Goal: Information Seeking & Learning: Learn about a topic

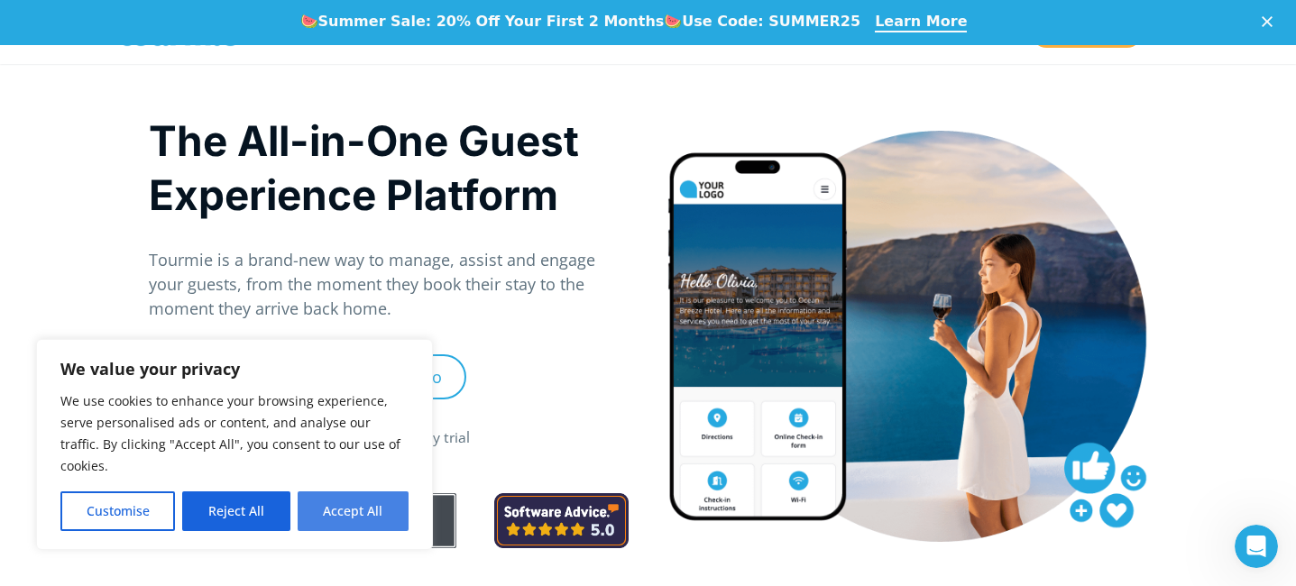
click at [371, 515] on button "Accept All" at bounding box center [353, 512] width 111 height 40
checkbox input "true"
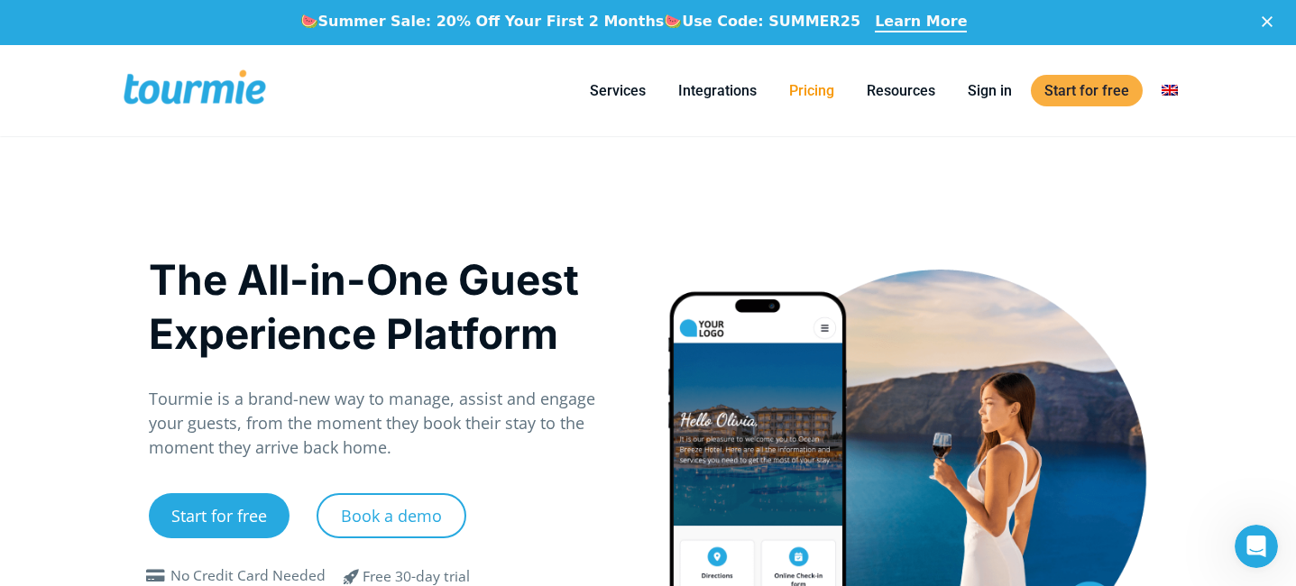
click at [807, 84] on link "Pricing" at bounding box center [812, 90] width 72 height 23
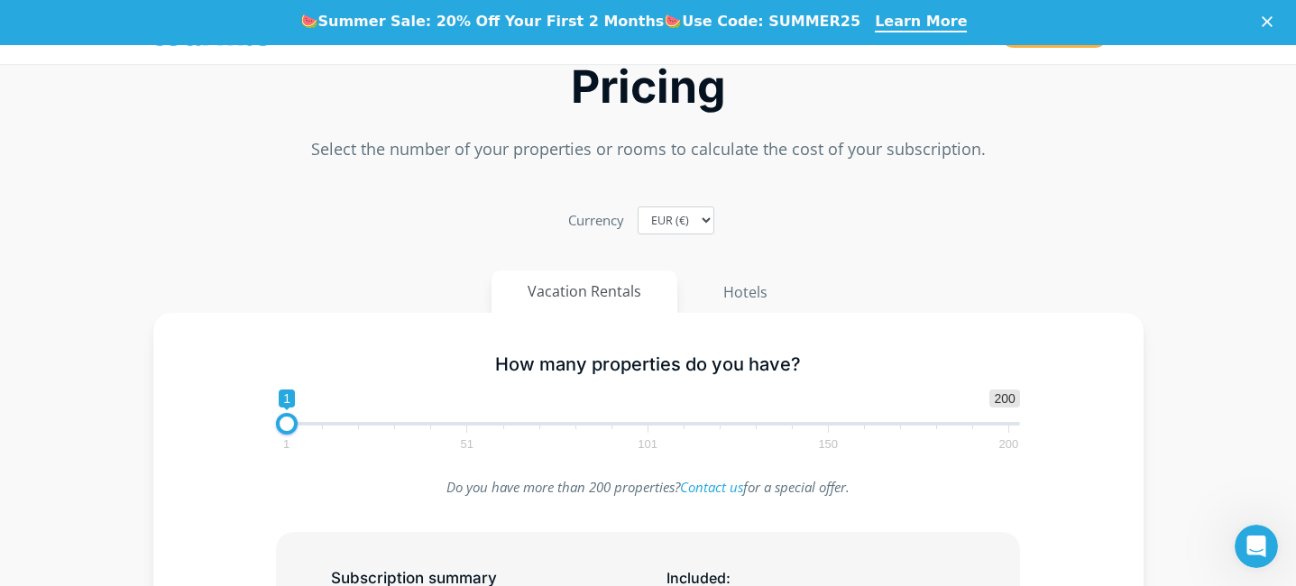
scroll to position [24, 0]
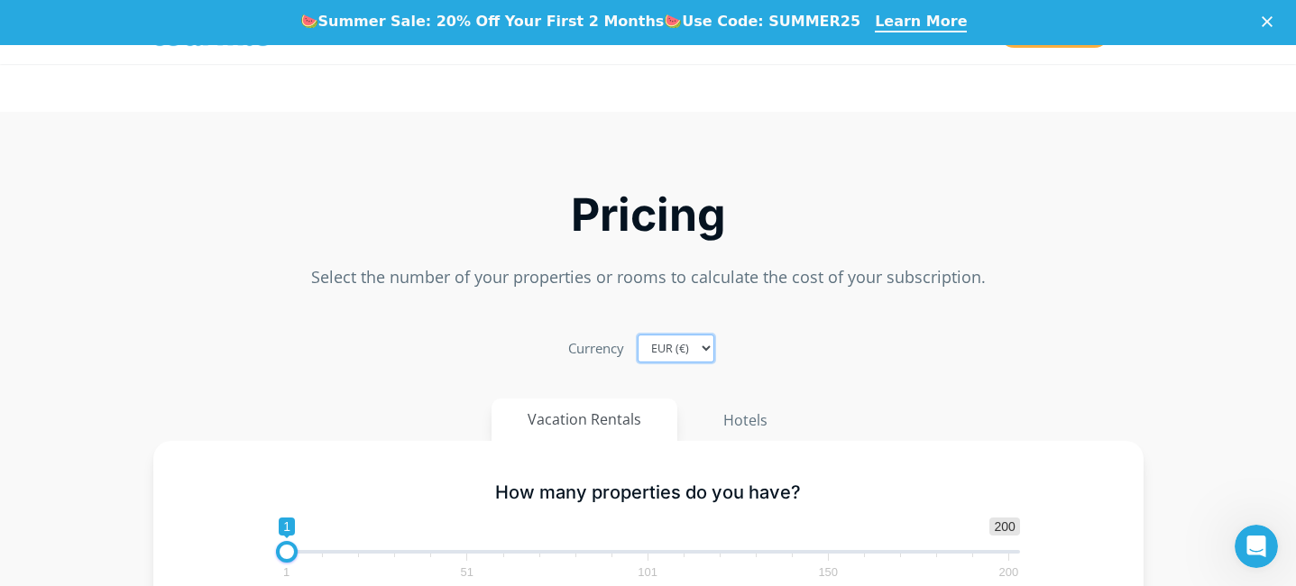
click at [713, 349] on select "EUR (€) USD ($) GBP (£)" at bounding box center [676, 349] width 77 height 28
select select "USD"
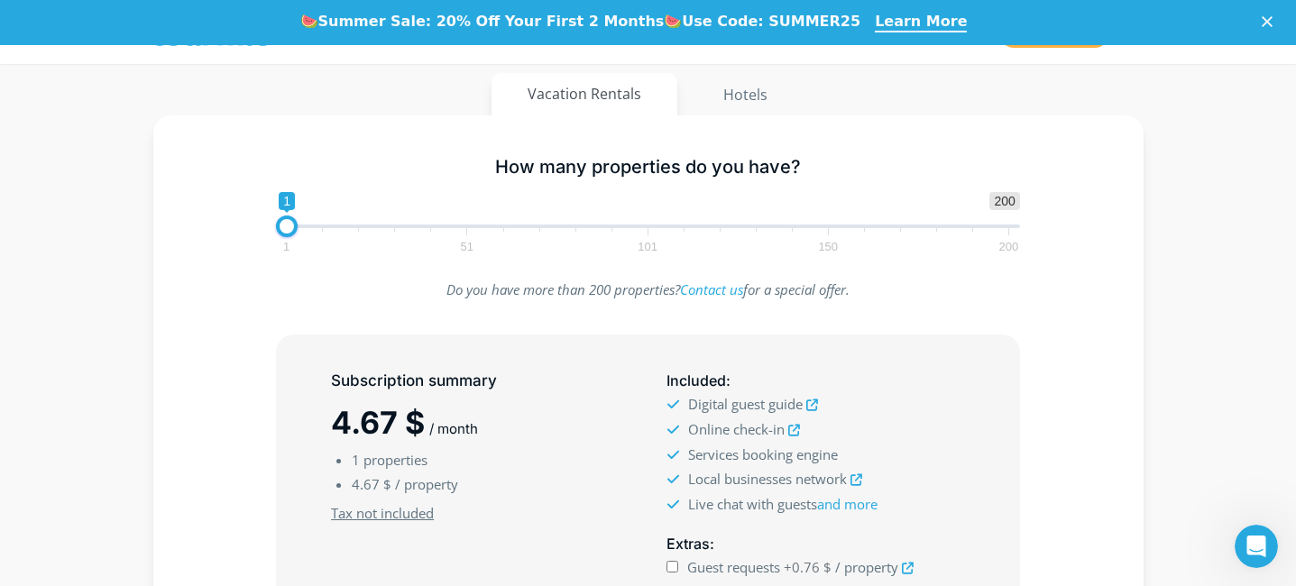
scroll to position [0, 0]
